Goal: Information Seeking & Learning: Learn about a topic

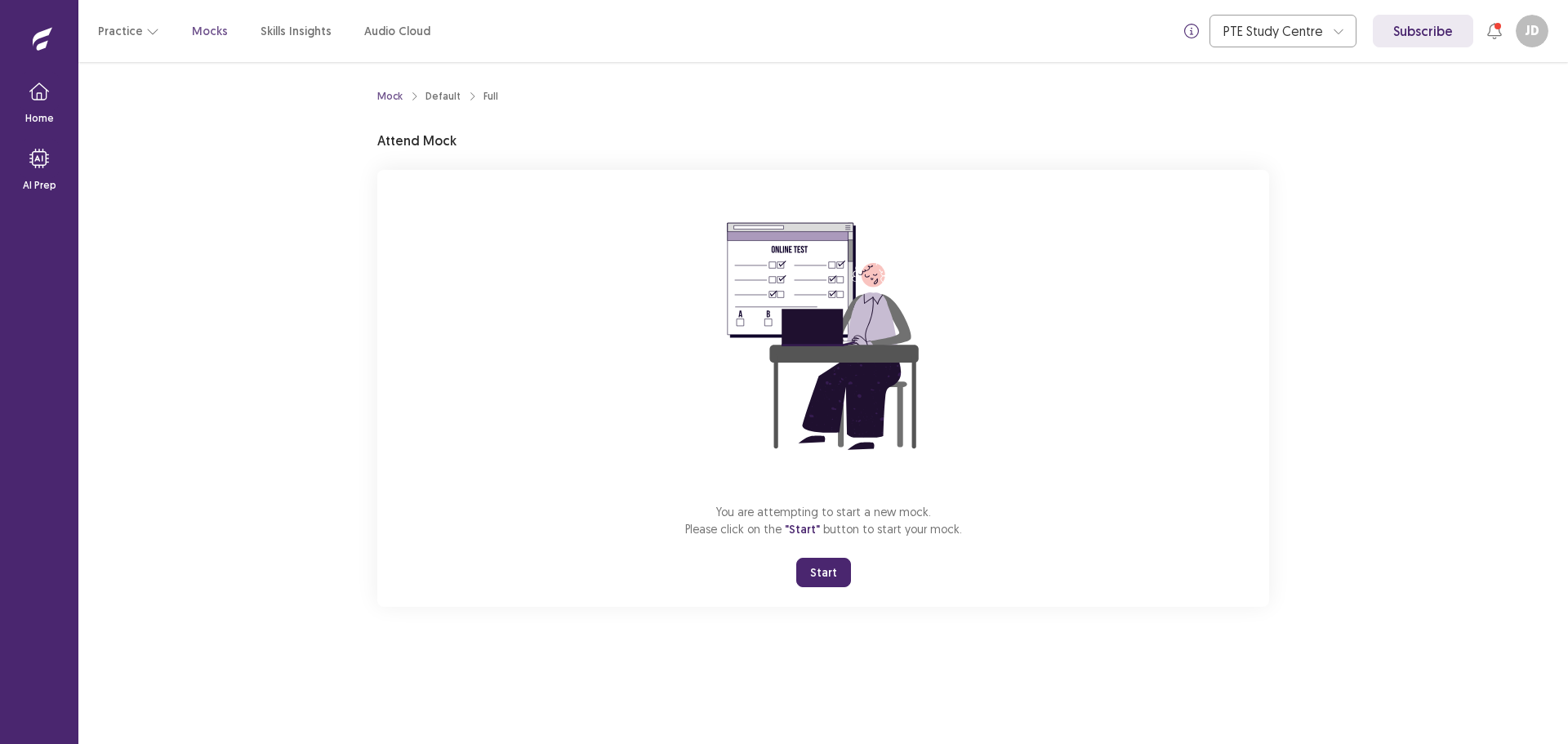
click at [825, 575] on button "Start" at bounding box center [824, 572] width 55 height 29
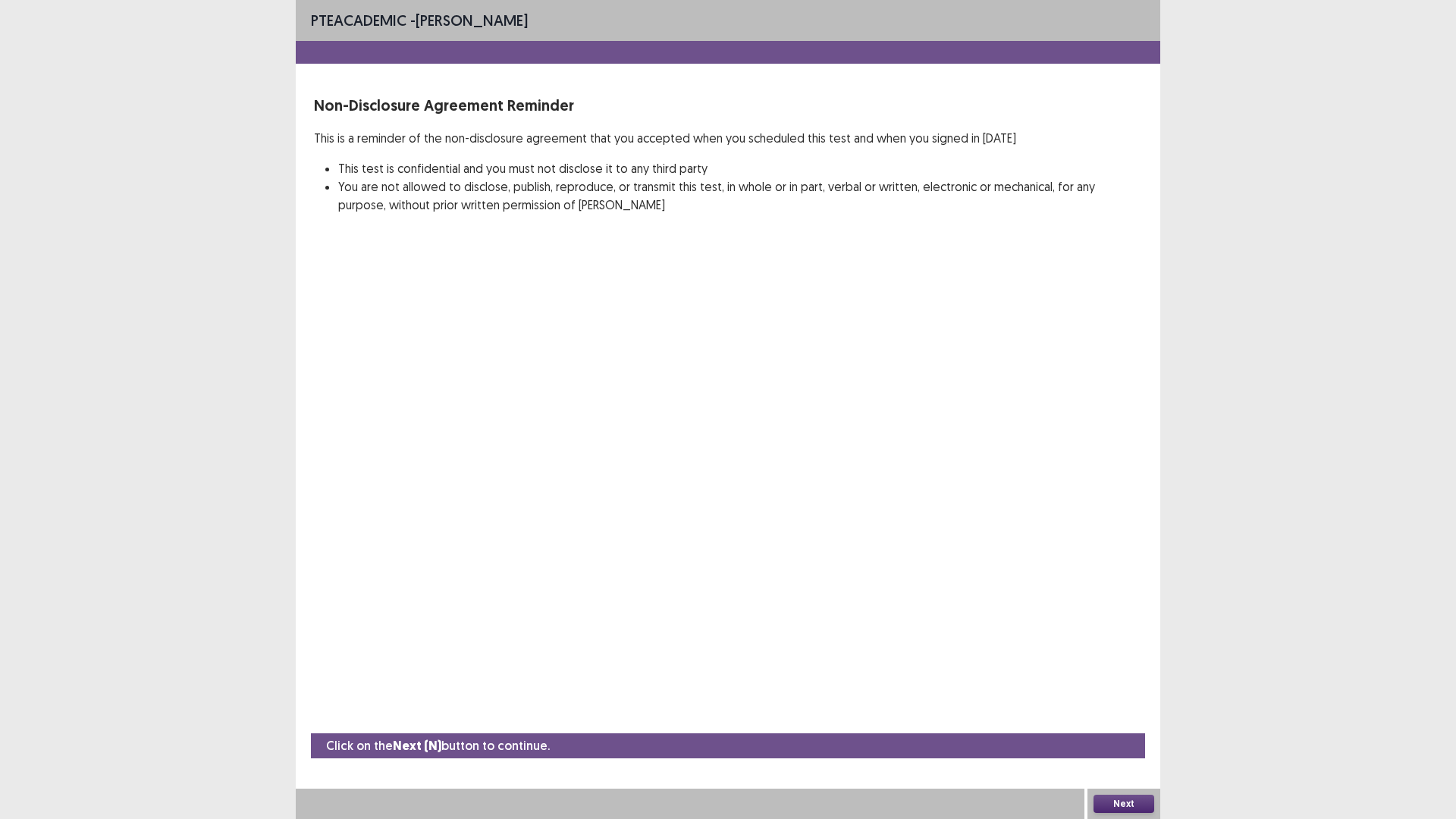
click at [1144, 690] on button "Next" at bounding box center [1123, 804] width 61 height 18
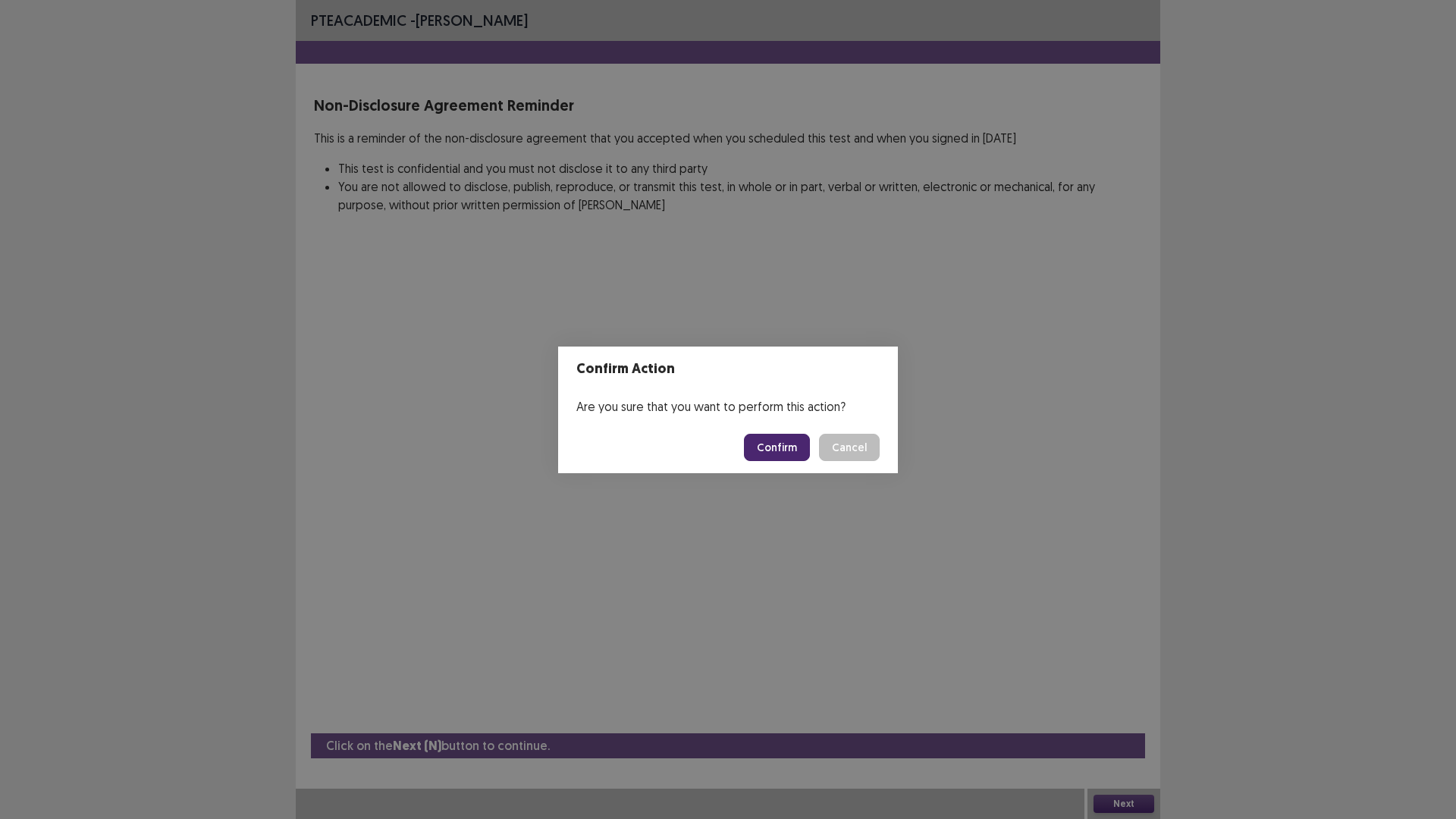
click at [800, 438] on button "Confirm" at bounding box center [777, 447] width 66 height 27
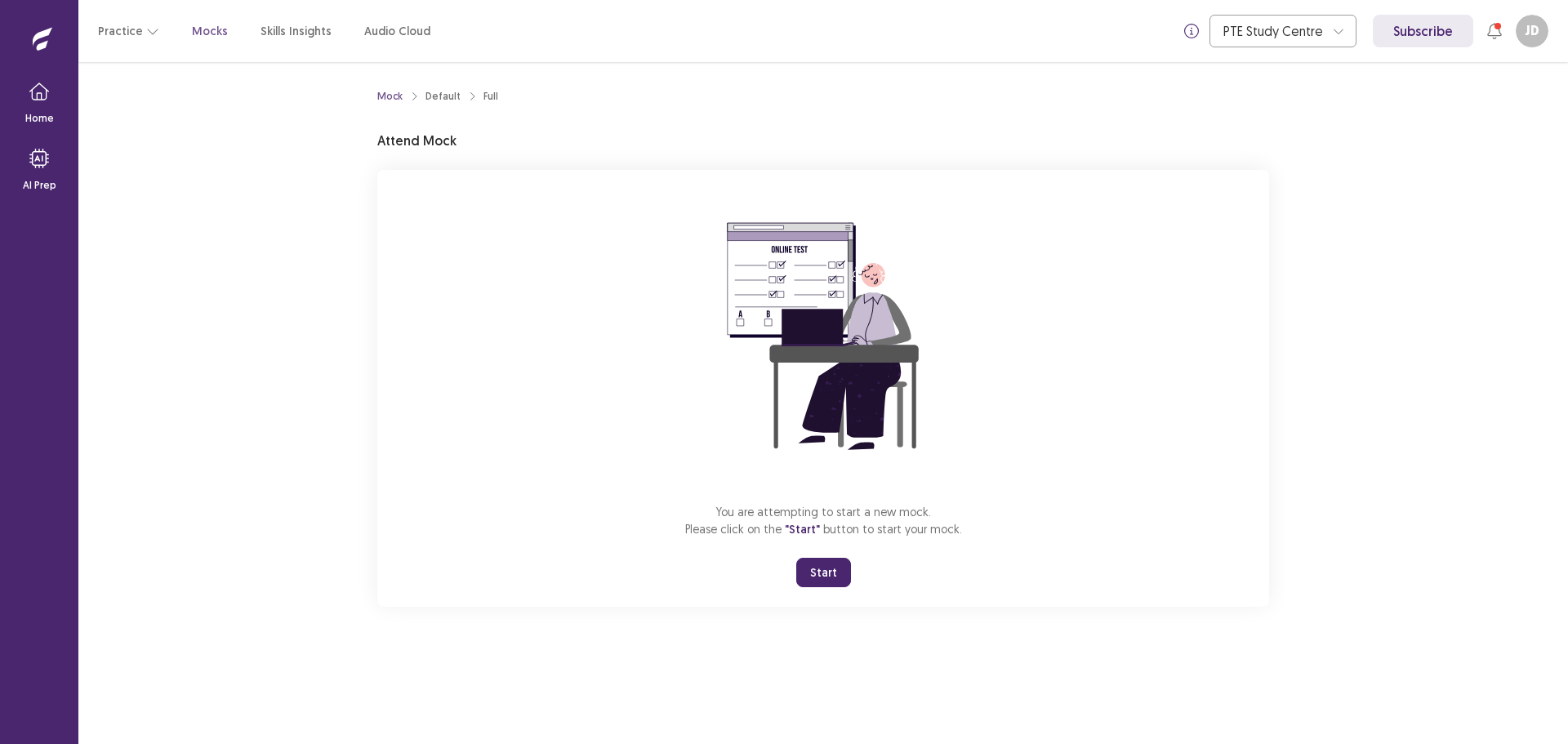
click at [824, 573] on button "Start" at bounding box center [824, 572] width 55 height 29
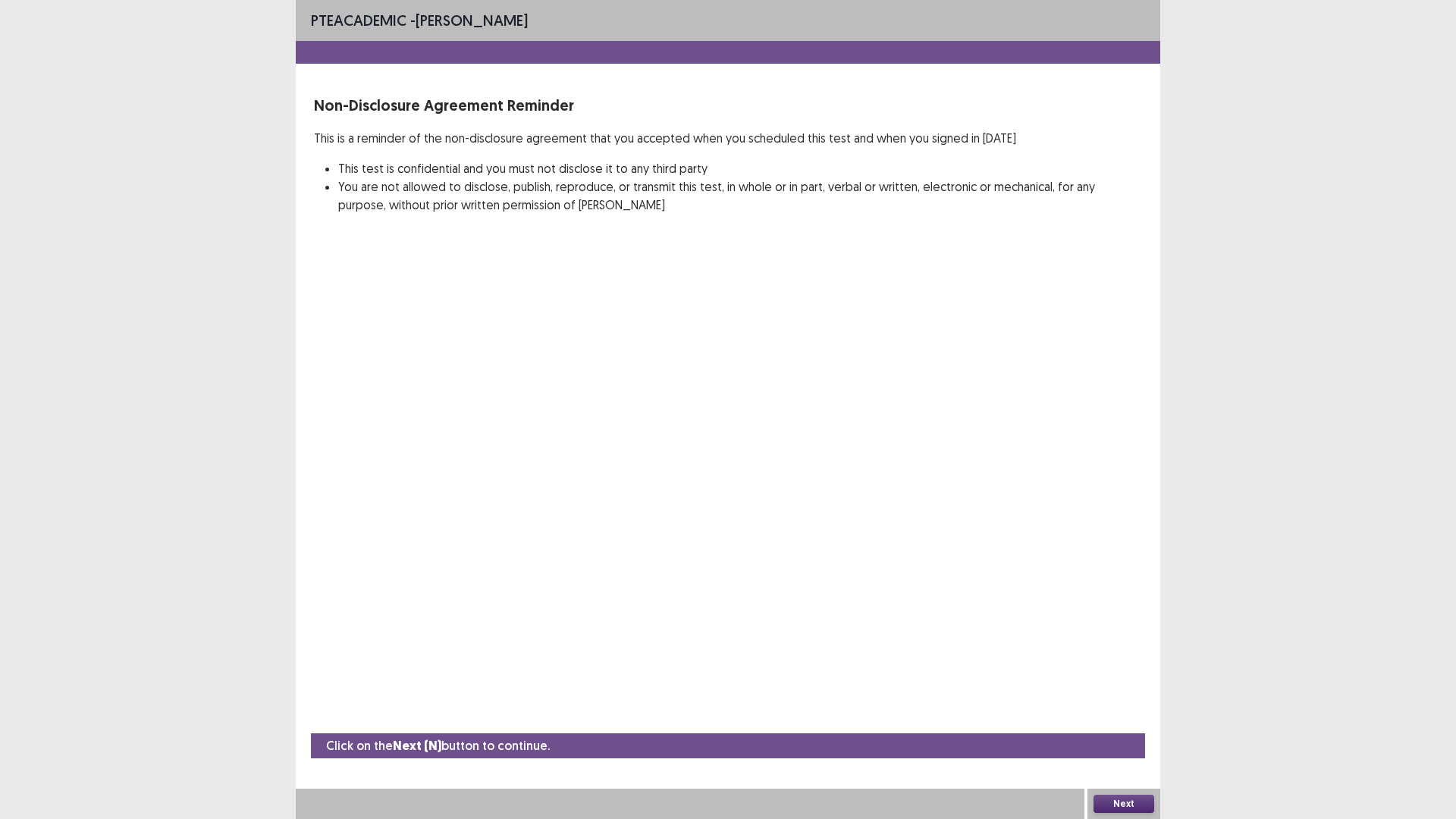
click at [1126, 690] on button "Next" at bounding box center [1123, 804] width 61 height 18
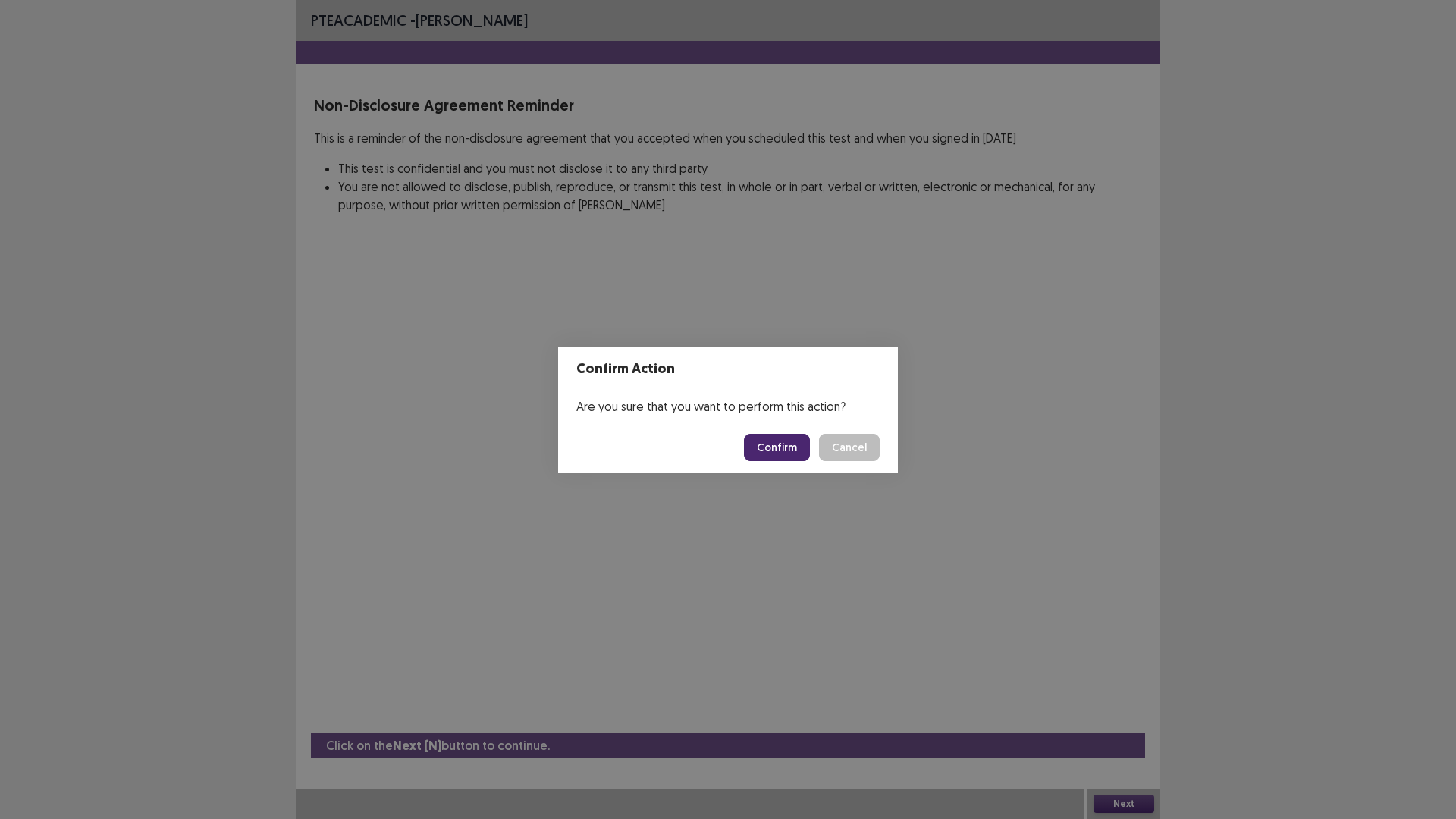
click at [786, 444] on button "Confirm" at bounding box center [777, 447] width 66 height 27
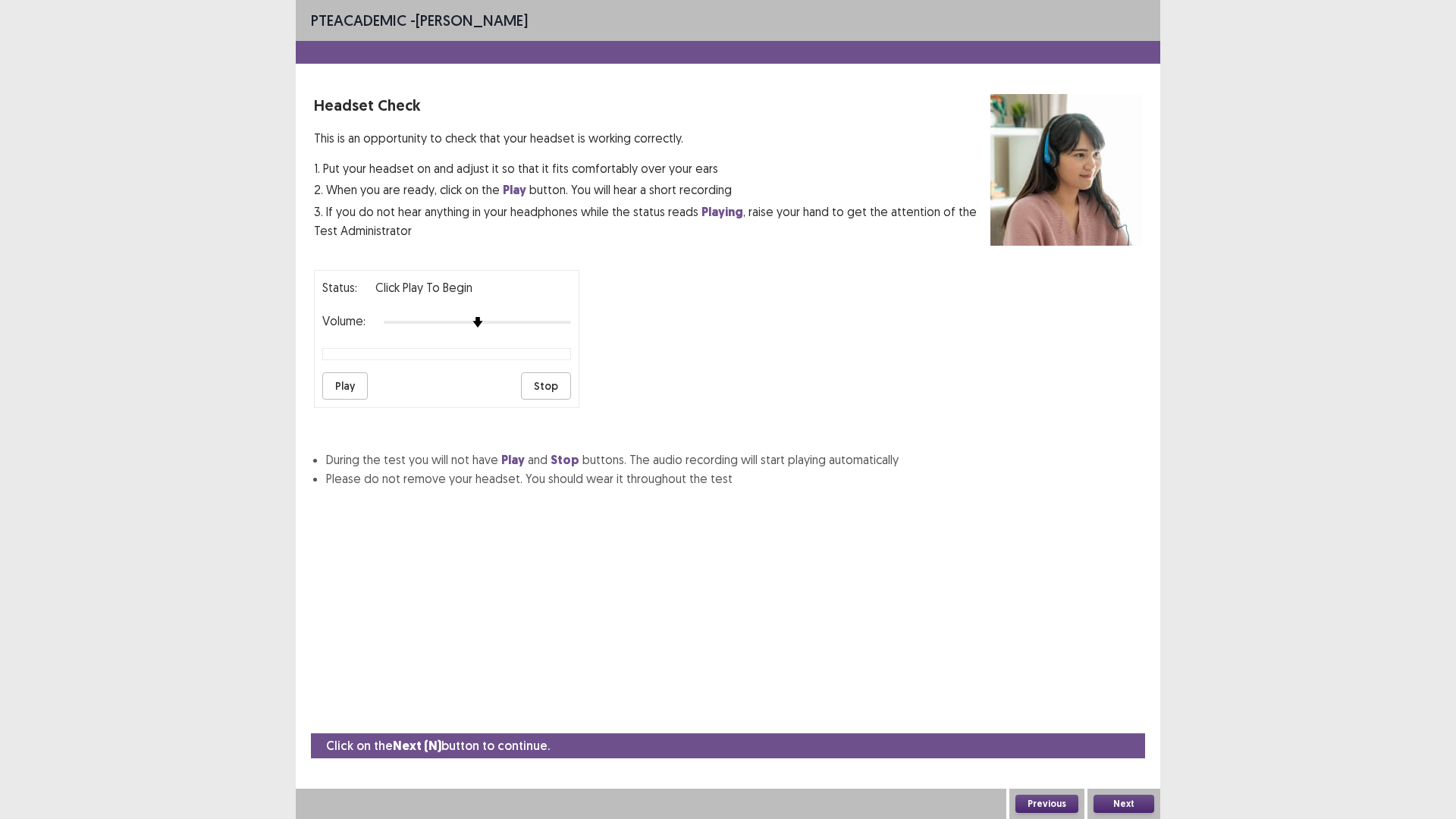
click at [352, 391] on button "Play" at bounding box center [345, 385] width 46 height 27
click at [359, 386] on button "Play" at bounding box center [345, 385] width 46 height 27
click at [1123, 690] on button "Next" at bounding box center [1123, 804] width 61 height 18
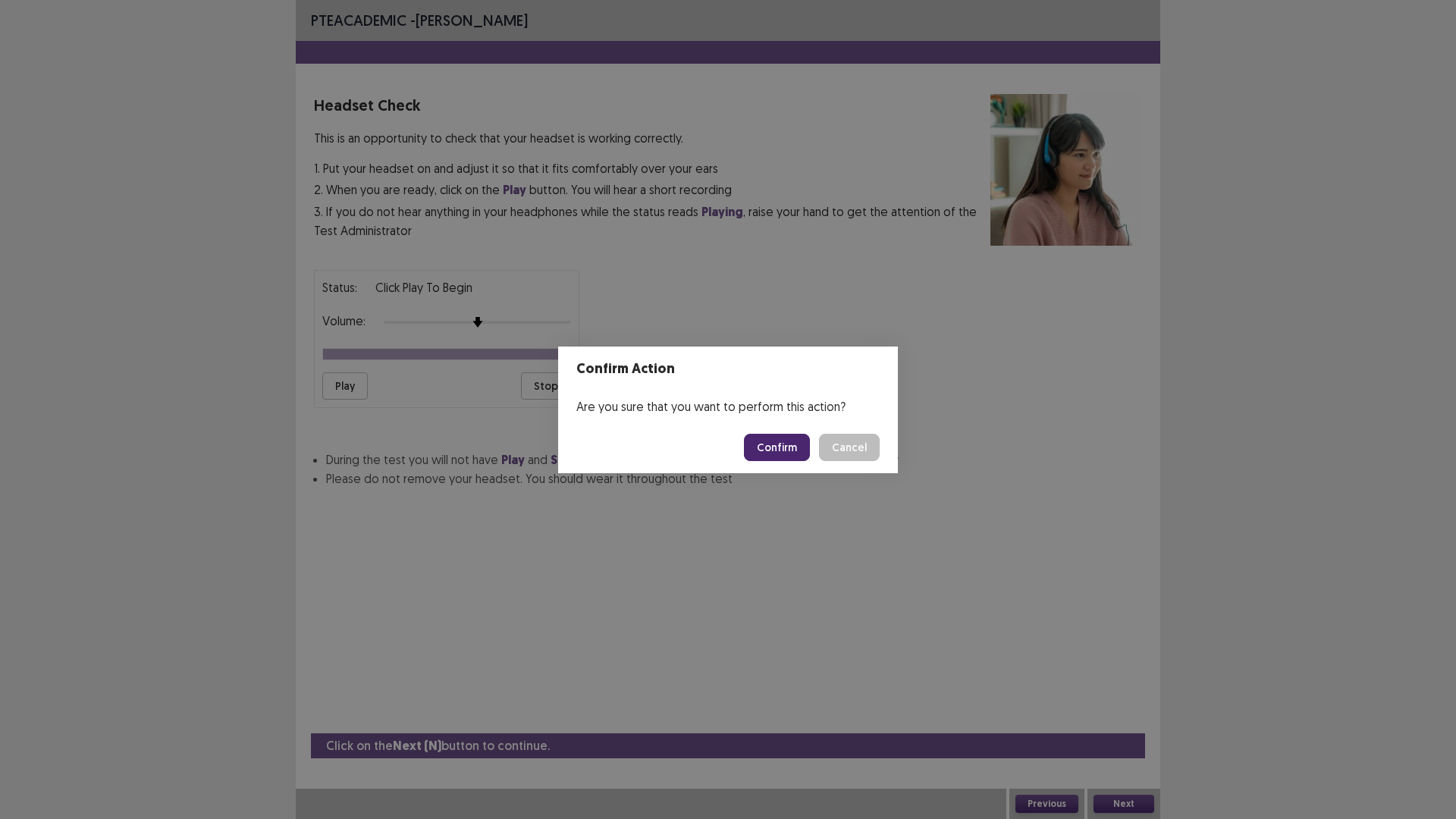
click at [764, 452] on button "Confirm" at bounding box center [777, 447] width 66 height 27
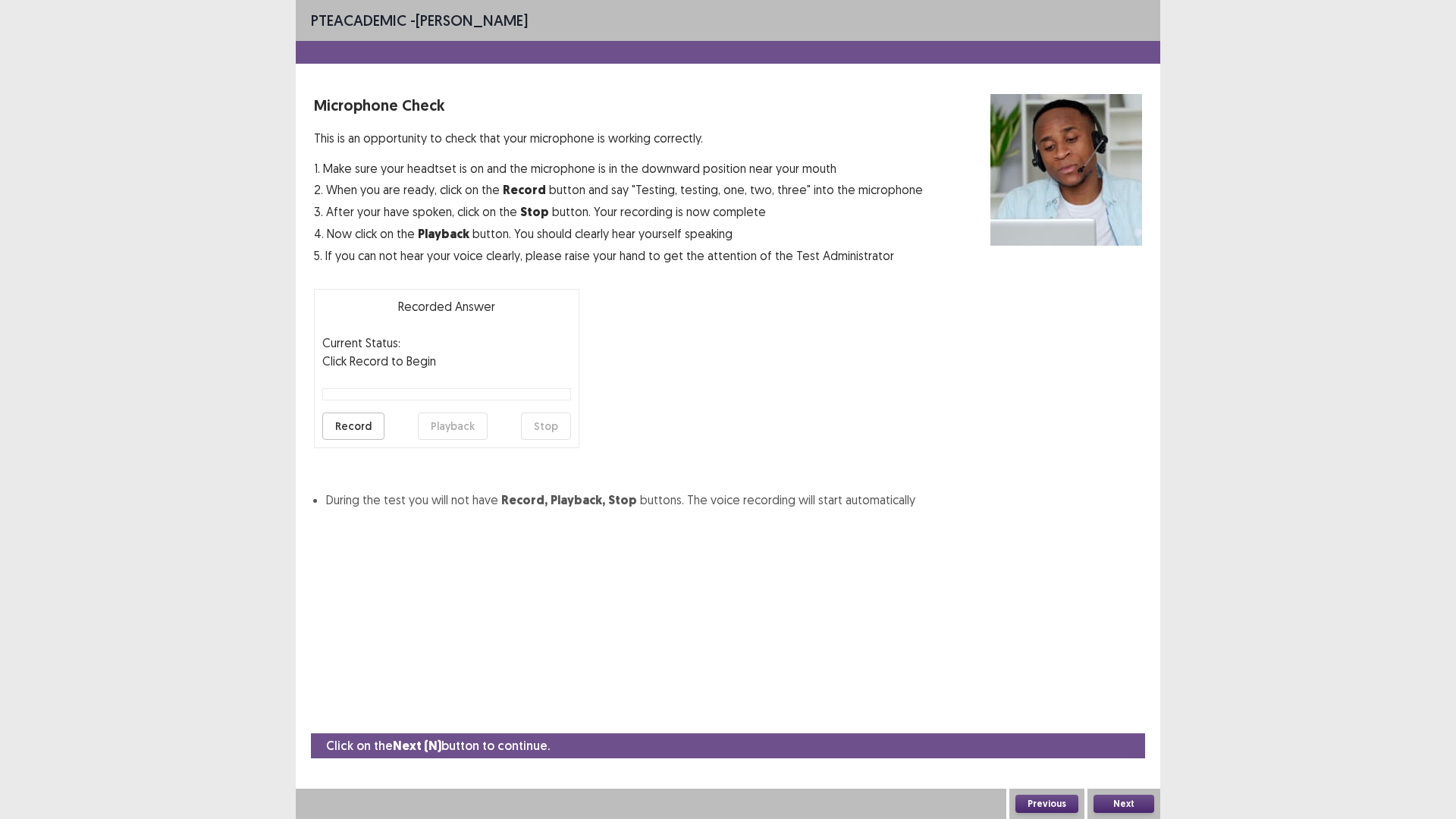
click at [363, 428] on button "Record" at bounding box center [353, 426] width 62 height 27
click at [556, 431] on button "Stop" at bounding box center [546, 426] width 50 height 27
click at [456, 428] on button "Playback" at bounding box center [453, 426] width 70 height 27
click at [1126, 690] on button "Next" at bounding box center [1123, 804] width 61 height 18
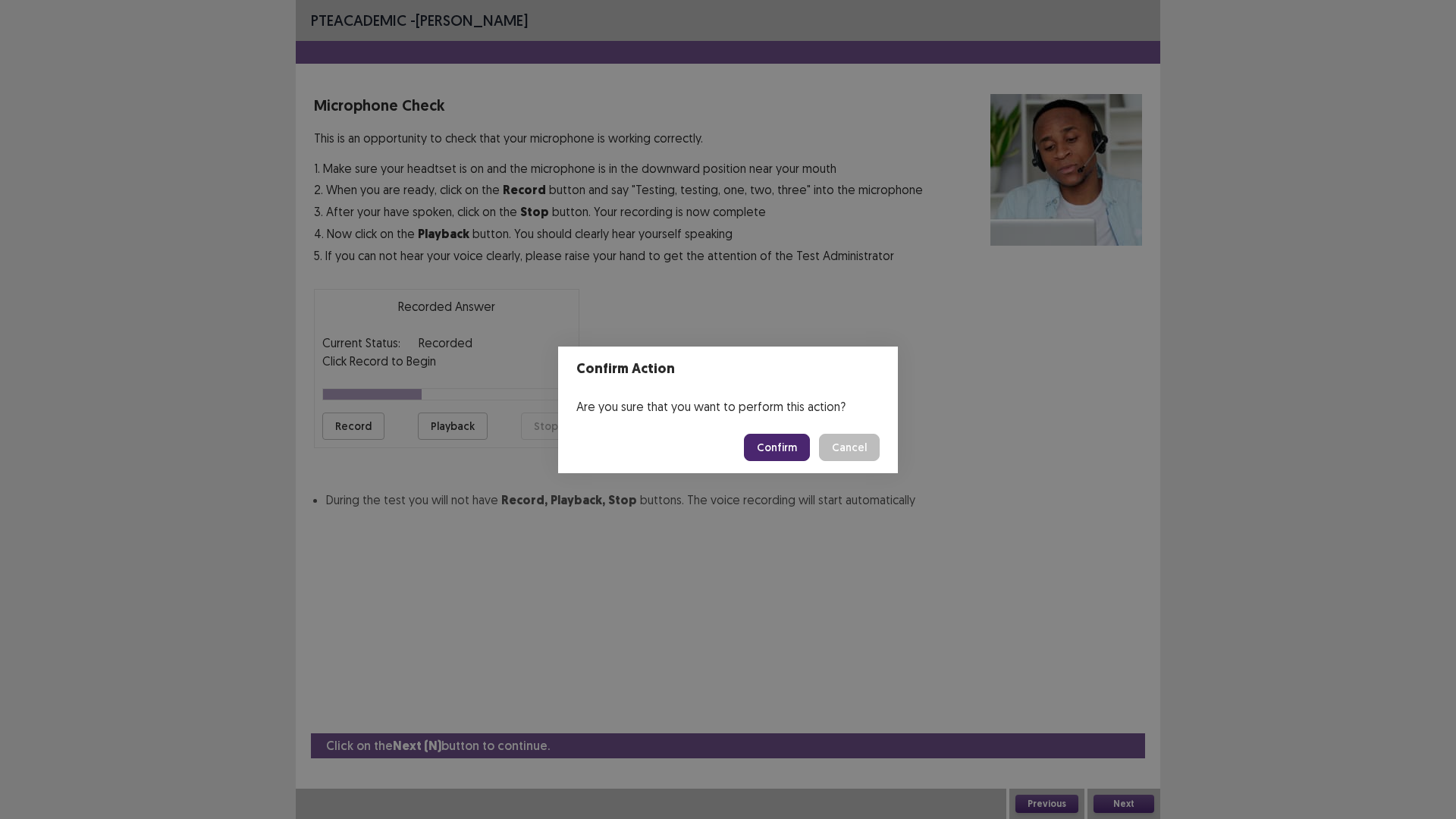
click at [778, 449] on button "Confirm" at bounding box center [777, 447] width 66 height 27
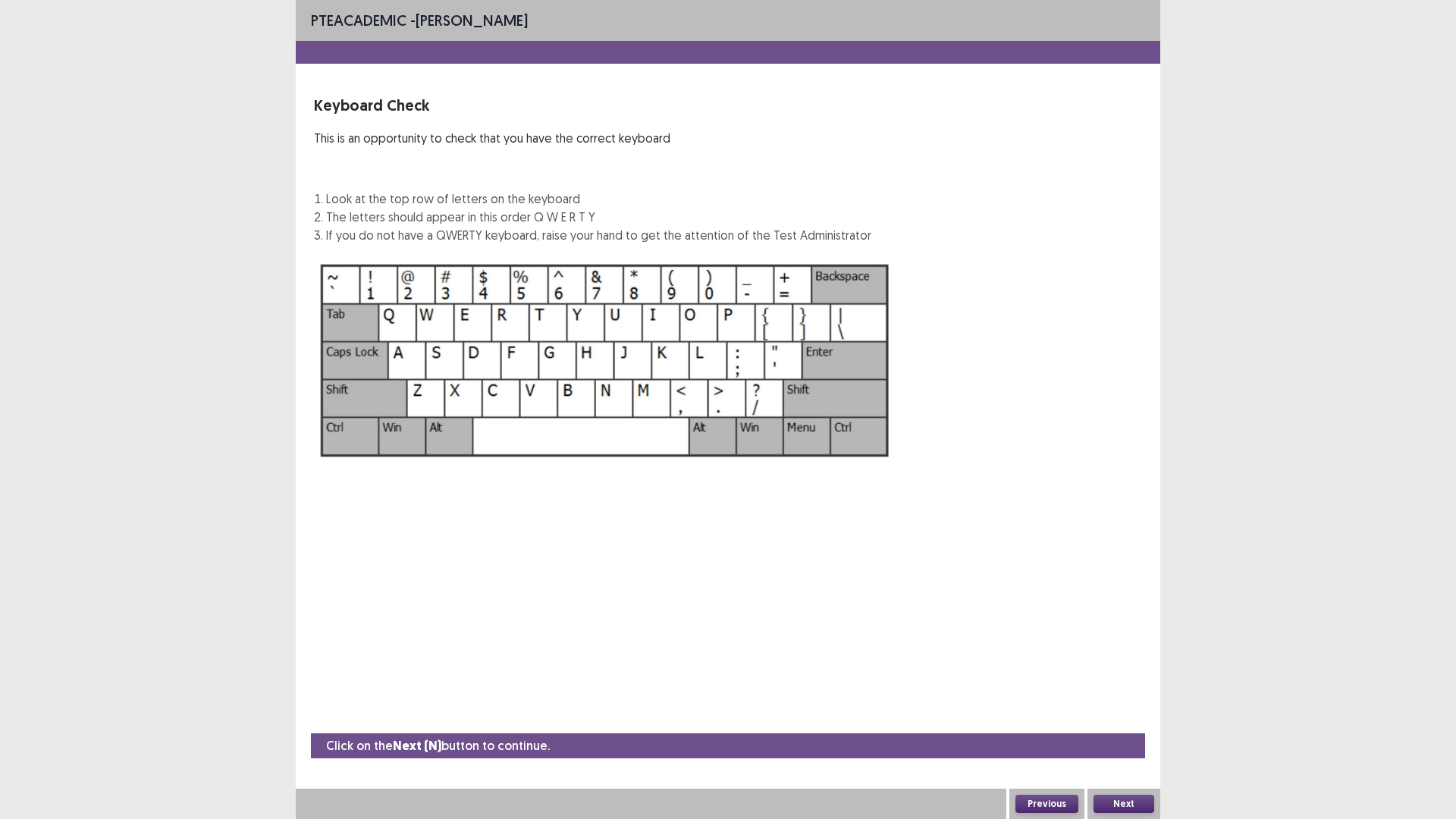
click at [1137, 690] on button "Next" at bounding box center [1123, 804] width 61 height 18
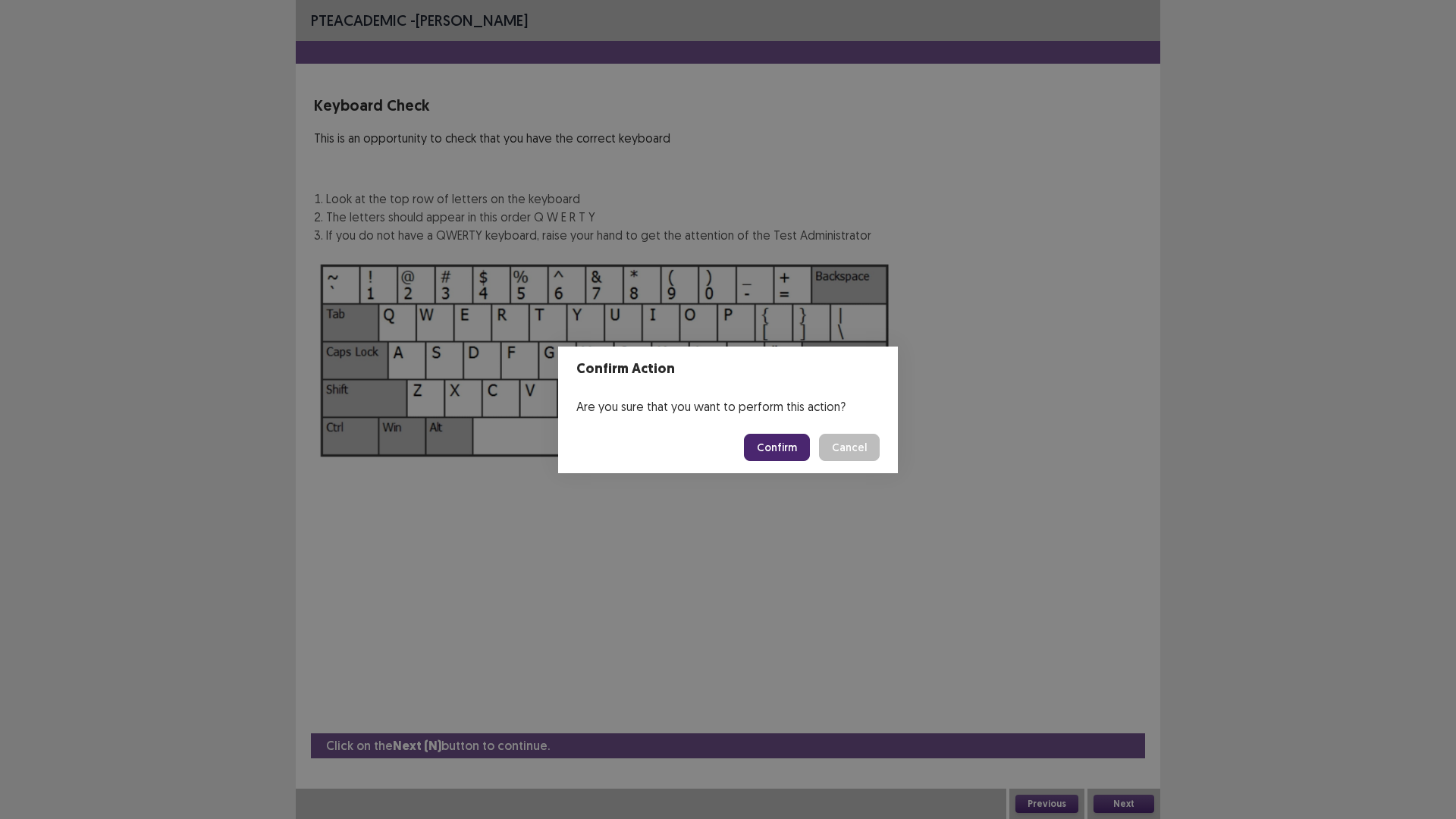
click at [783, 447] on button "Confirm" at bounding box center [777, 447] width 66 height 27
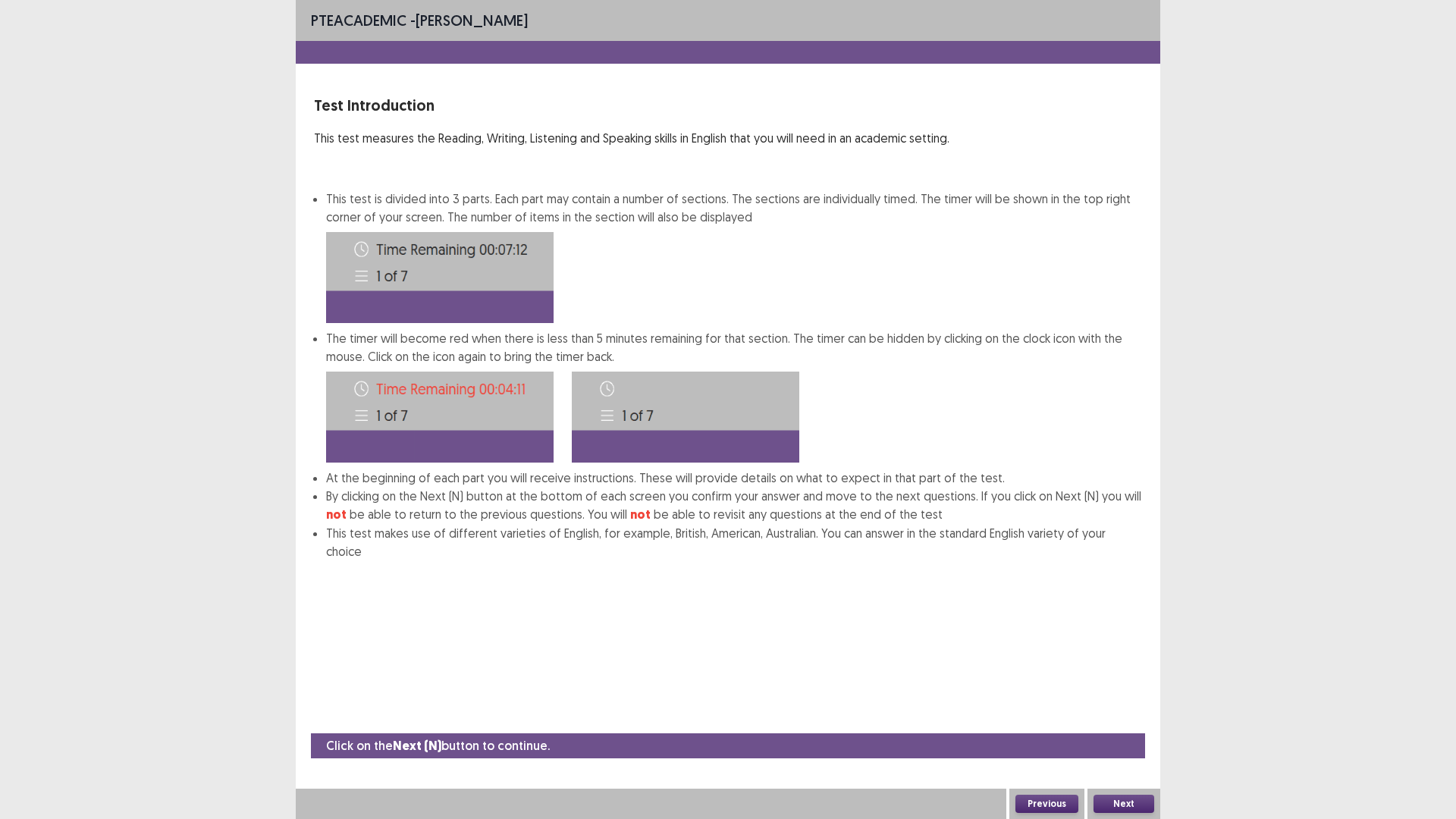
click at [1125, 690] on button "Next" at bounding box center [1123, 804] width 61 height 18
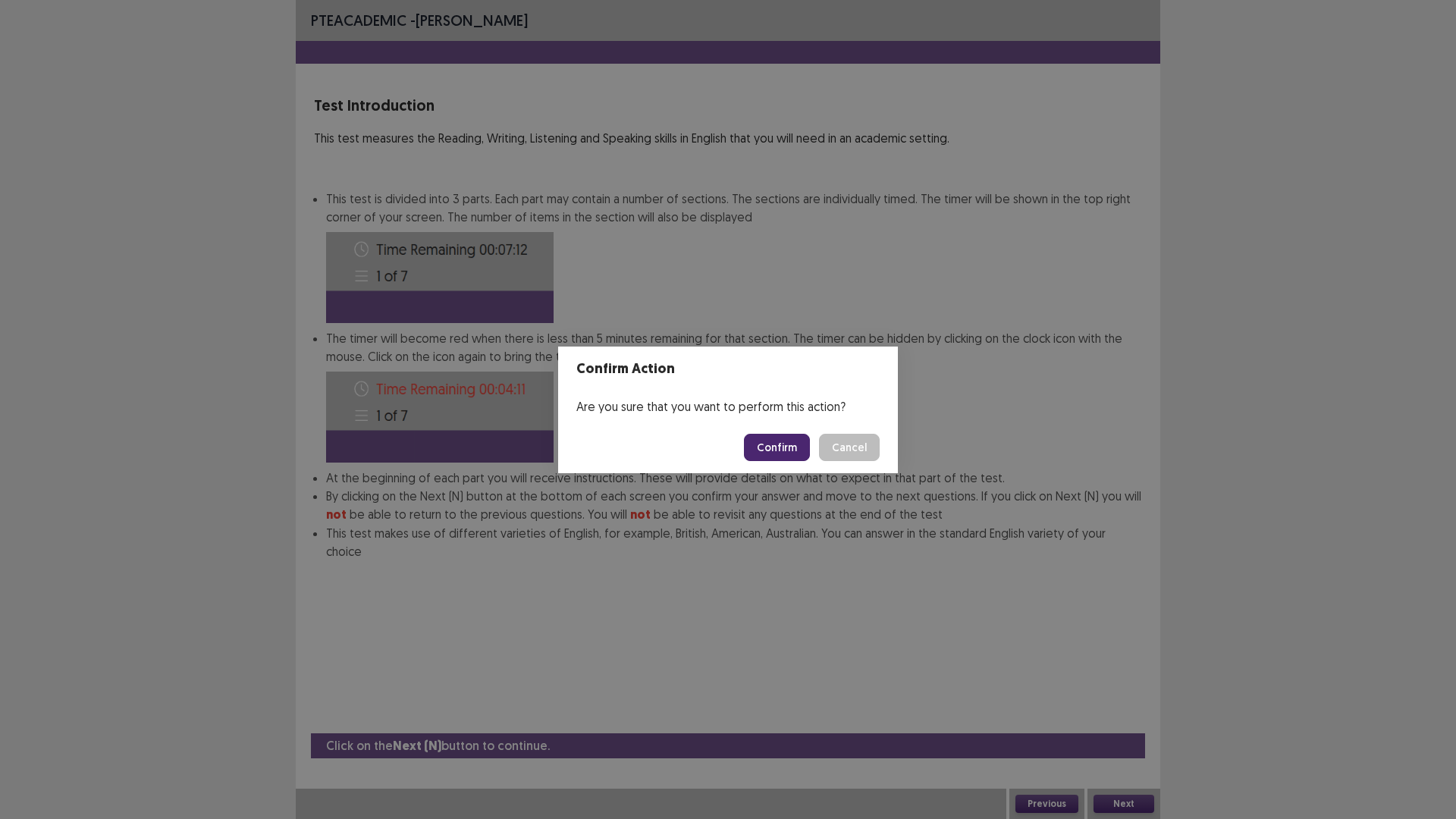
click at [788, 449] on button "Confirm" at bounding box center [777, 447] width 66 height 27
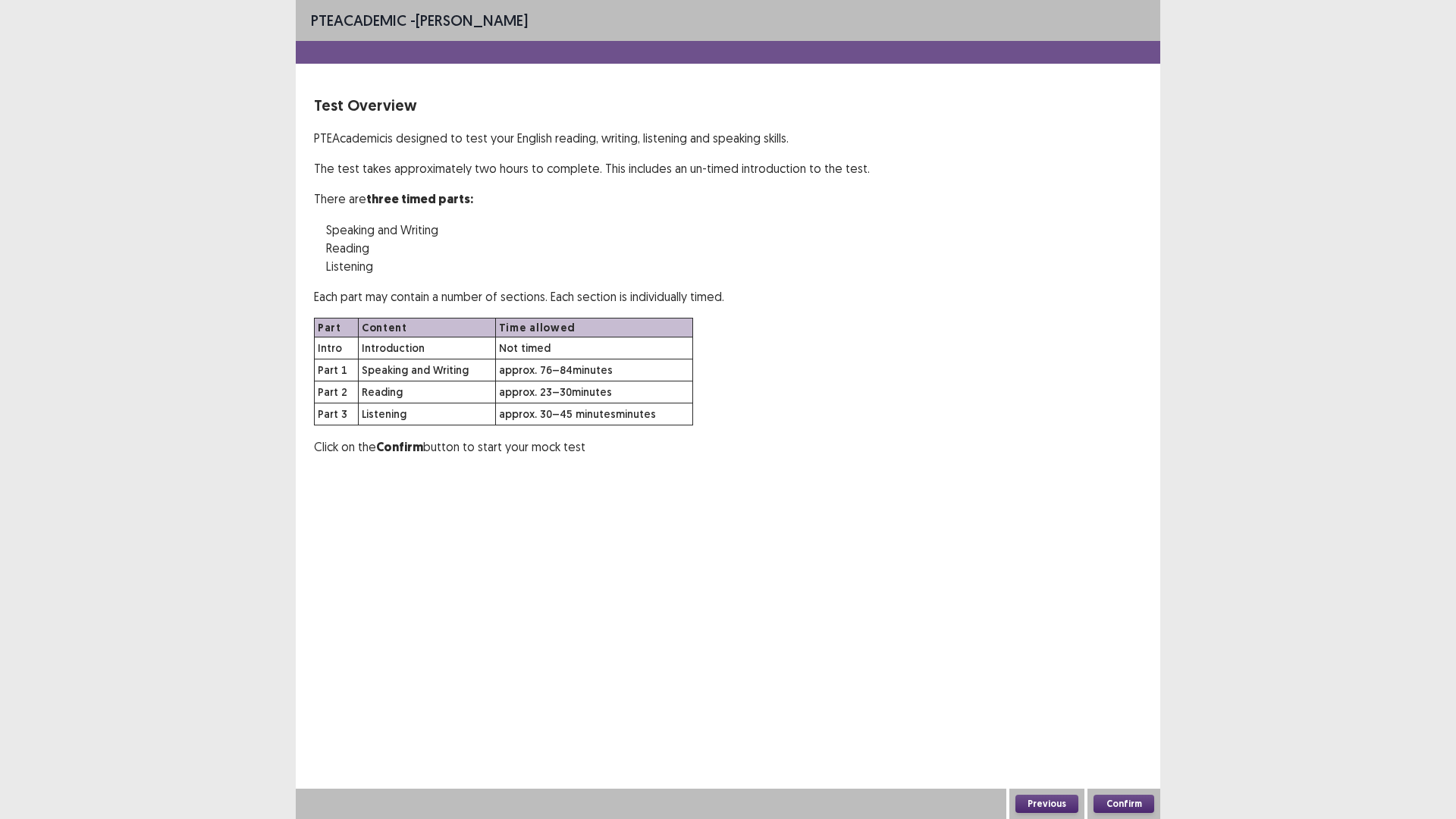
click at [1124, 690] on button "Confirm" at bounding box center [1123, 804] width 61 height 18
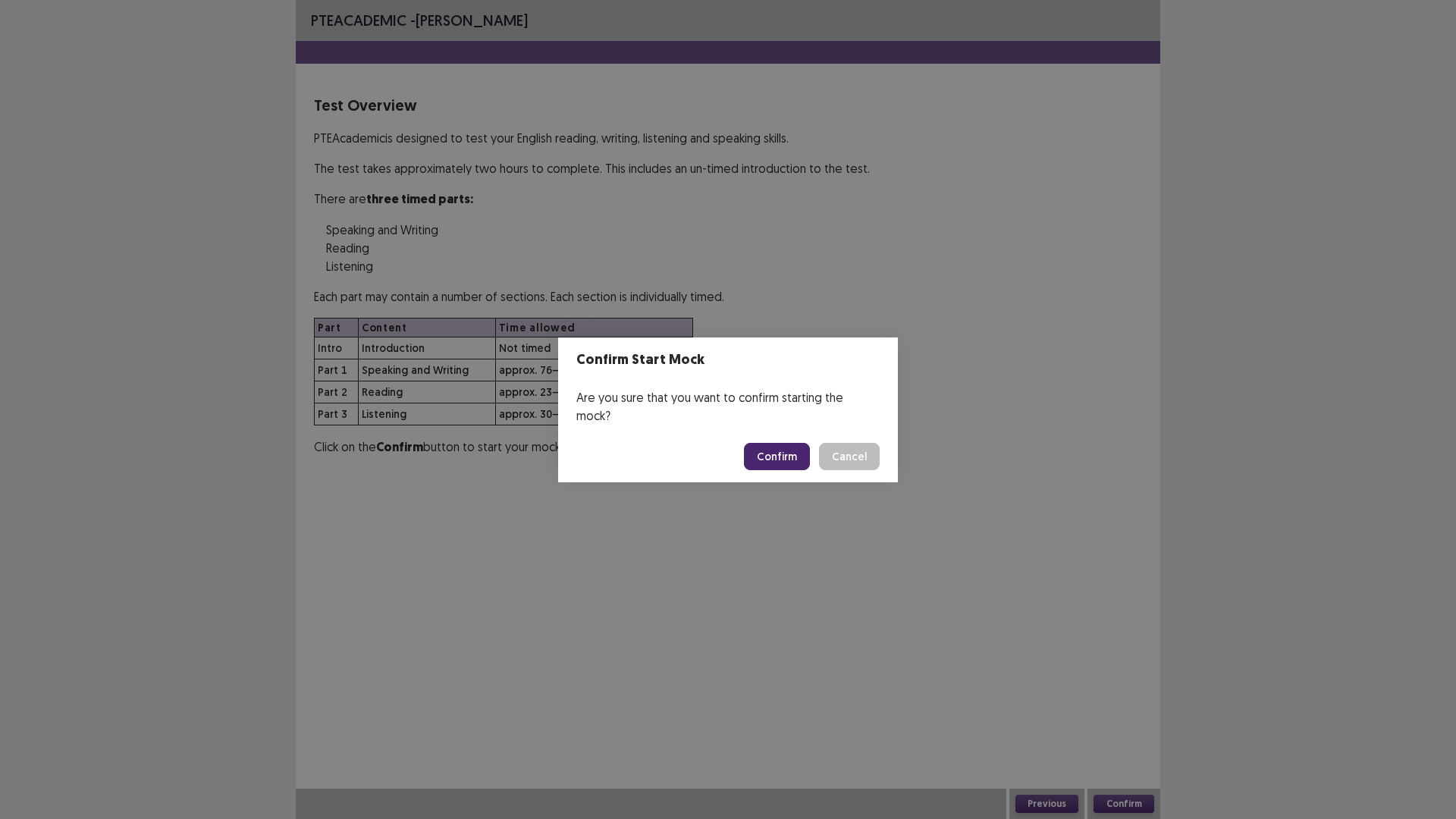
click at [793, 444] on button "Confirm" at bounding box center [777, 456] width 66 height 27
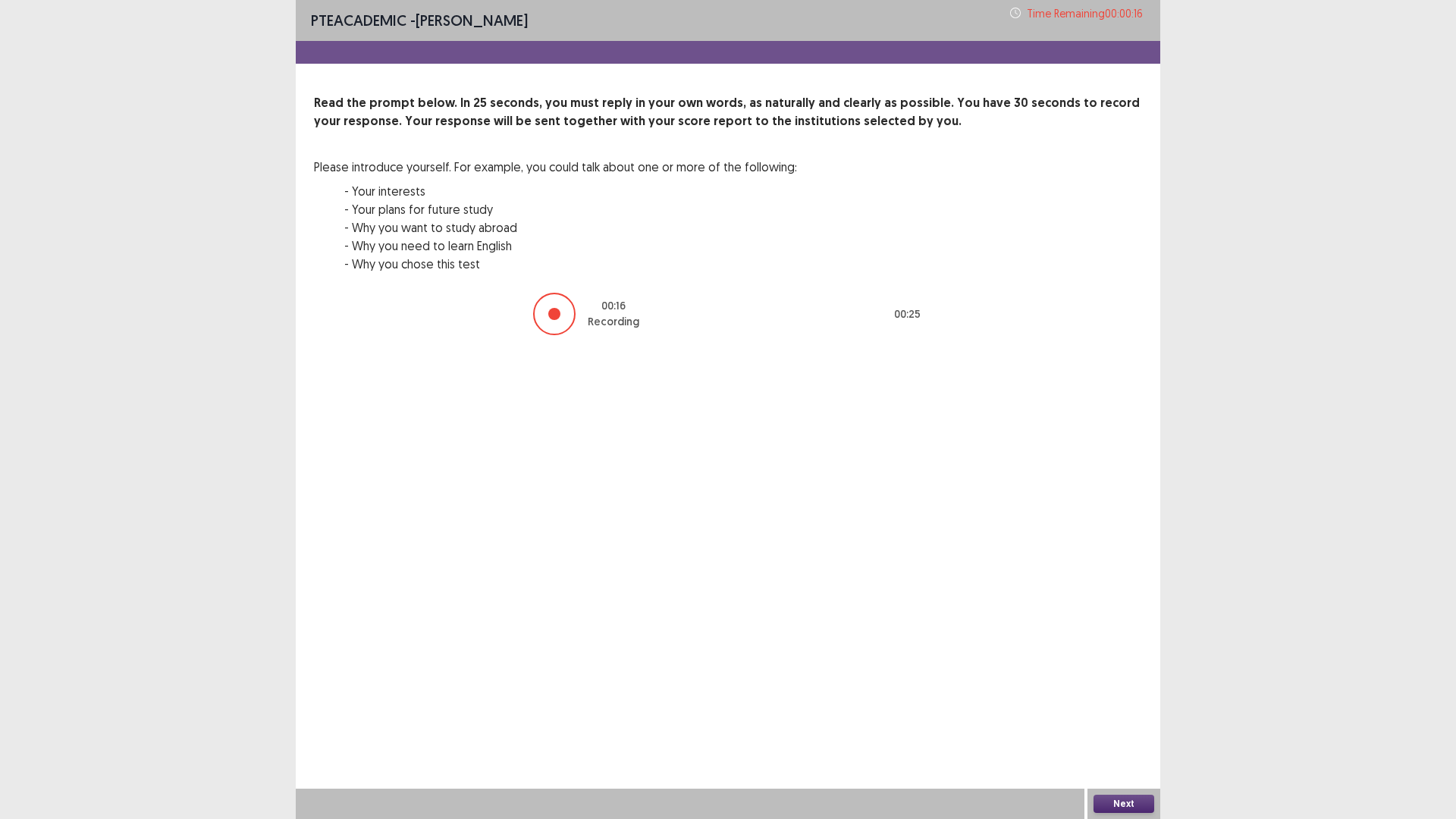
click at [1120, 690] on button "Next" at bounding box center [1123, 804] width 61 height 18
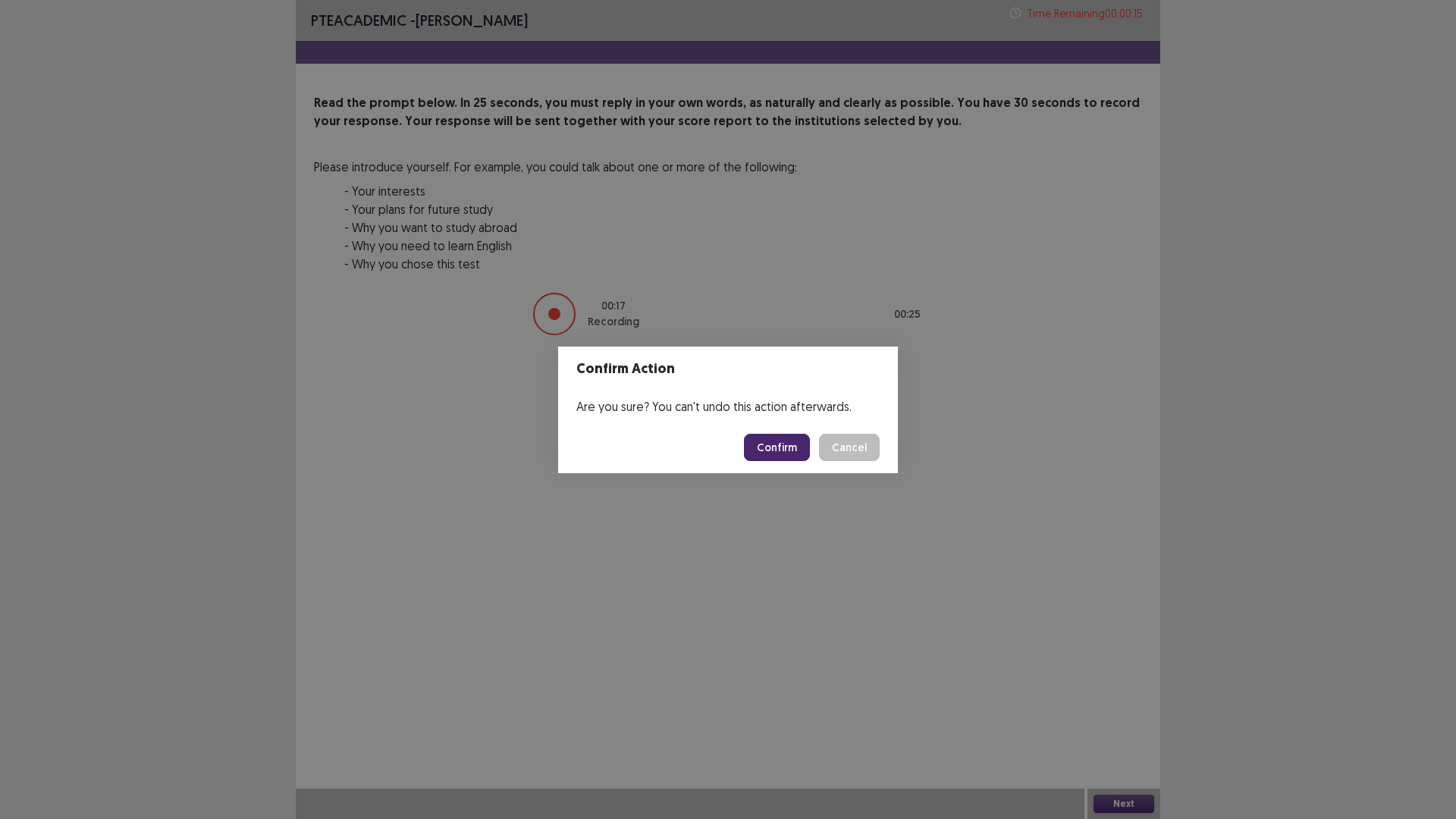
click at [778, 444] on button "Confirm" at bounding box center [777, 447] width 66 height 27
